Goal: Navigation & Orientation: Find specific page/section

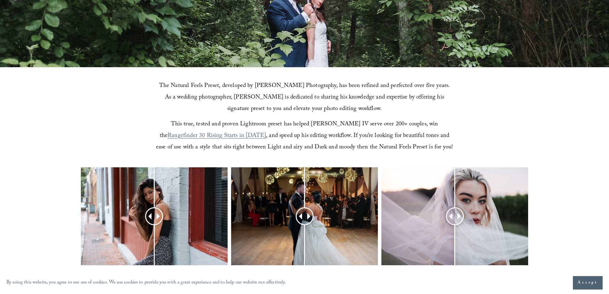
scroll to position [192, 0]
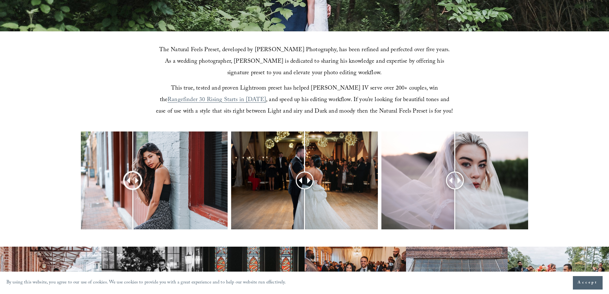
drag, startPoint x: 159, startPoint y: 178, endPoint x: 41, endPoint y: 152, distance: 120.2
click at [8, 151] on div at bounding box center [304, 188] width 609 height 115
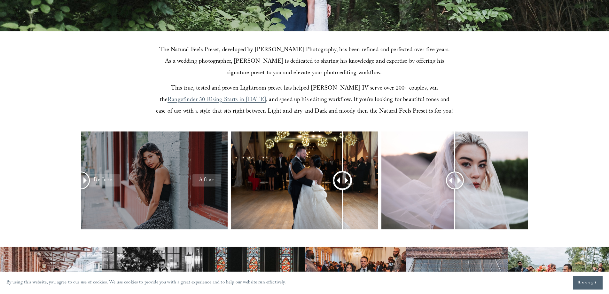
drag, startPoint x: 308, startPoint y: 182, endPoint x: 189, endPoint y: 196, distance: 119.7
click at [188, 196] on div at bounding box center [304, 188] width 609 height 115
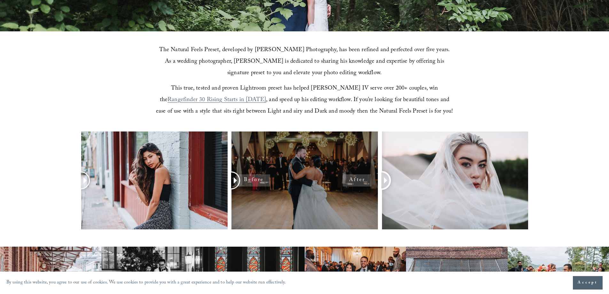
drag, startPoint x: 454, startPoint y: 176, endPoint x: 306, endPoint y: 197, distance: 149.0
click at [307, 197] on div at bounding box center [304, 188] width 609 height 115
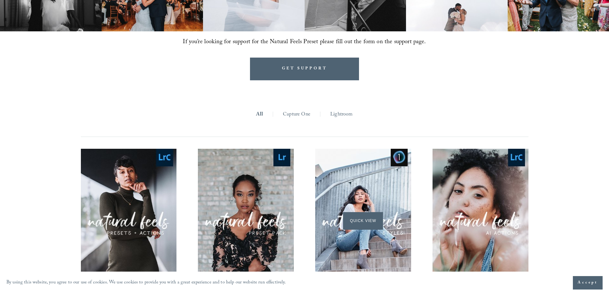
scroll to position [575, 0]
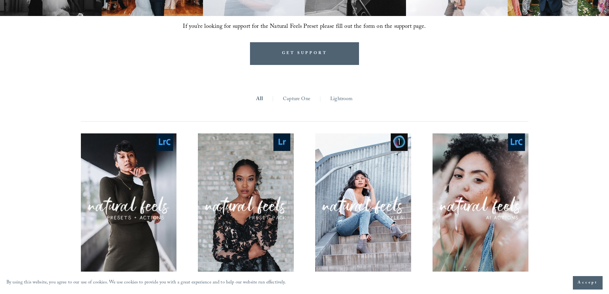
click at [303, 100] on link "Capture One" at bounding box center [296, 99] width 27 height 10
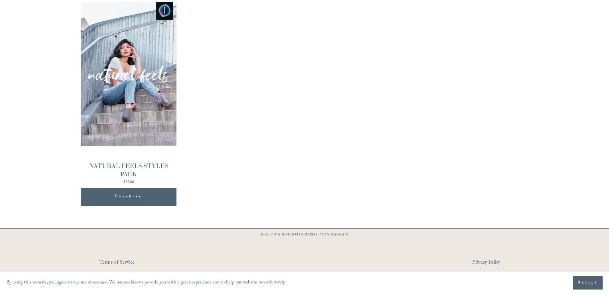
scroll to position [702, 0]
